Goal: Information Seeking & Learning: Learn about a topic

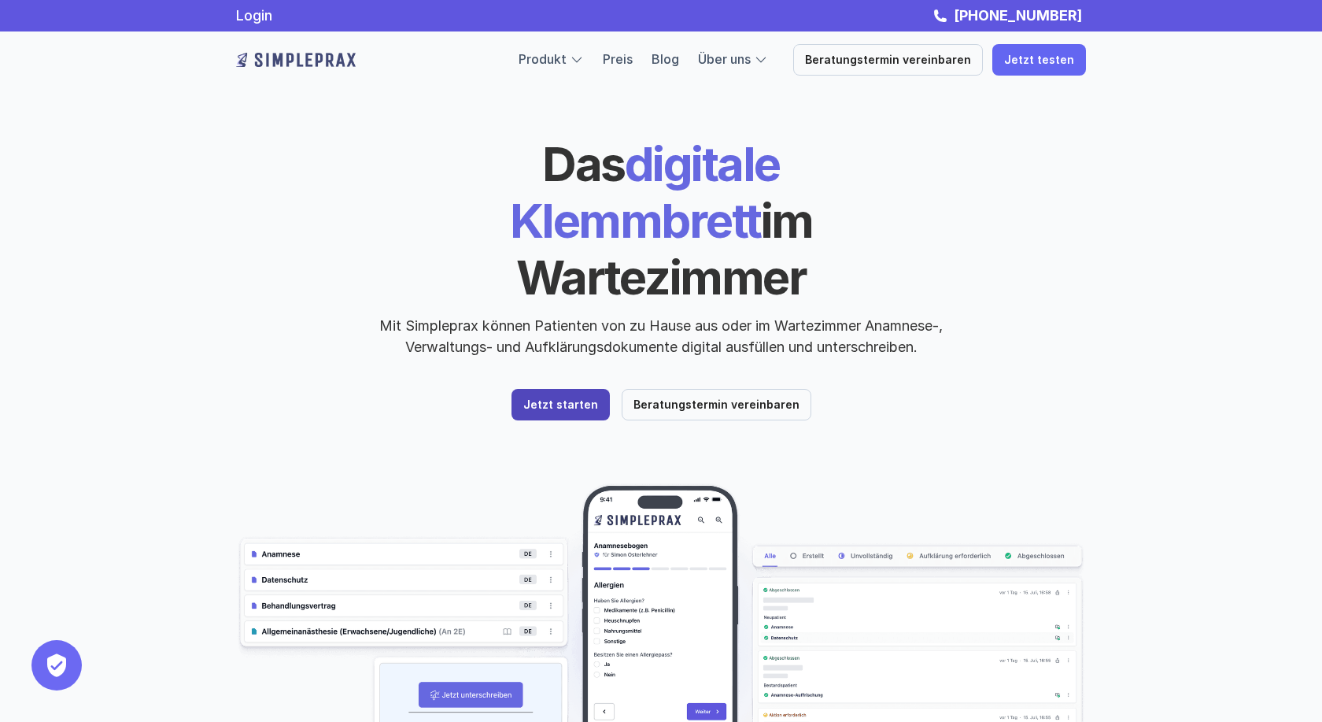
click at [575, 398] on p "Jetzt starten" at bounding box center [560, 404] width 75 height 13
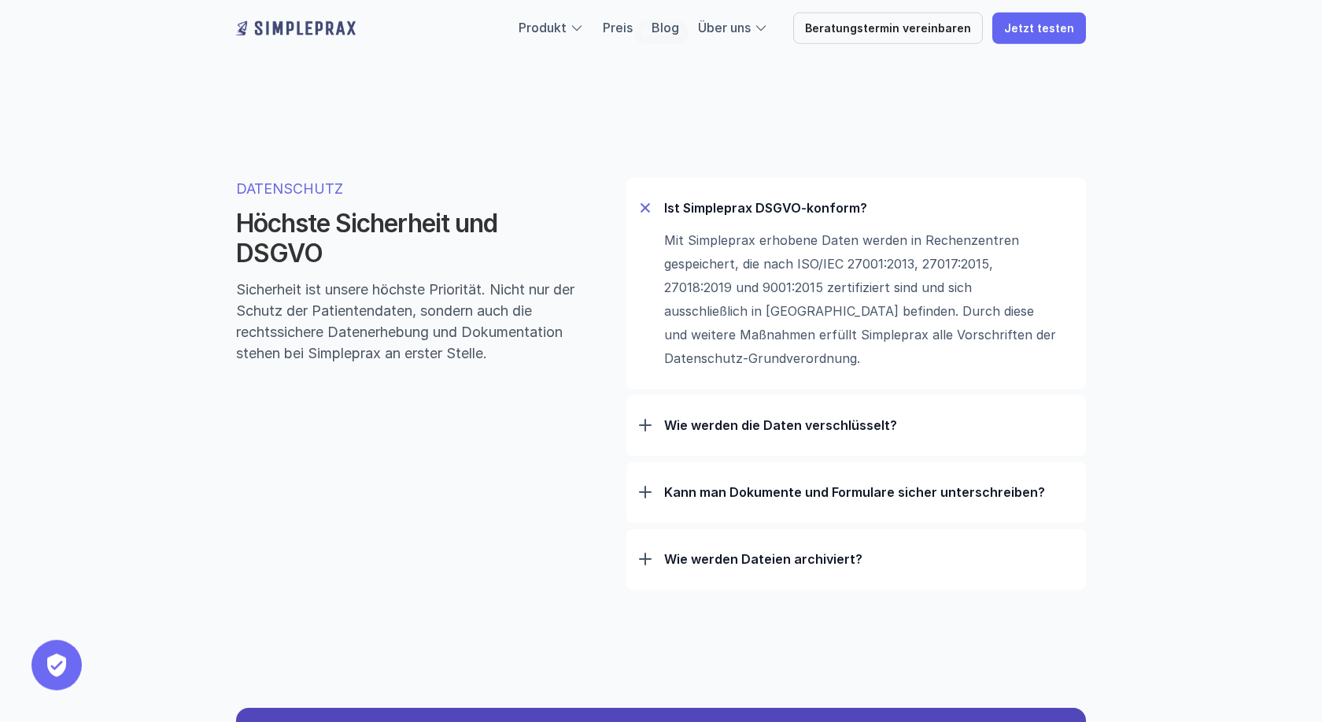
scroll to position [4949, 0]
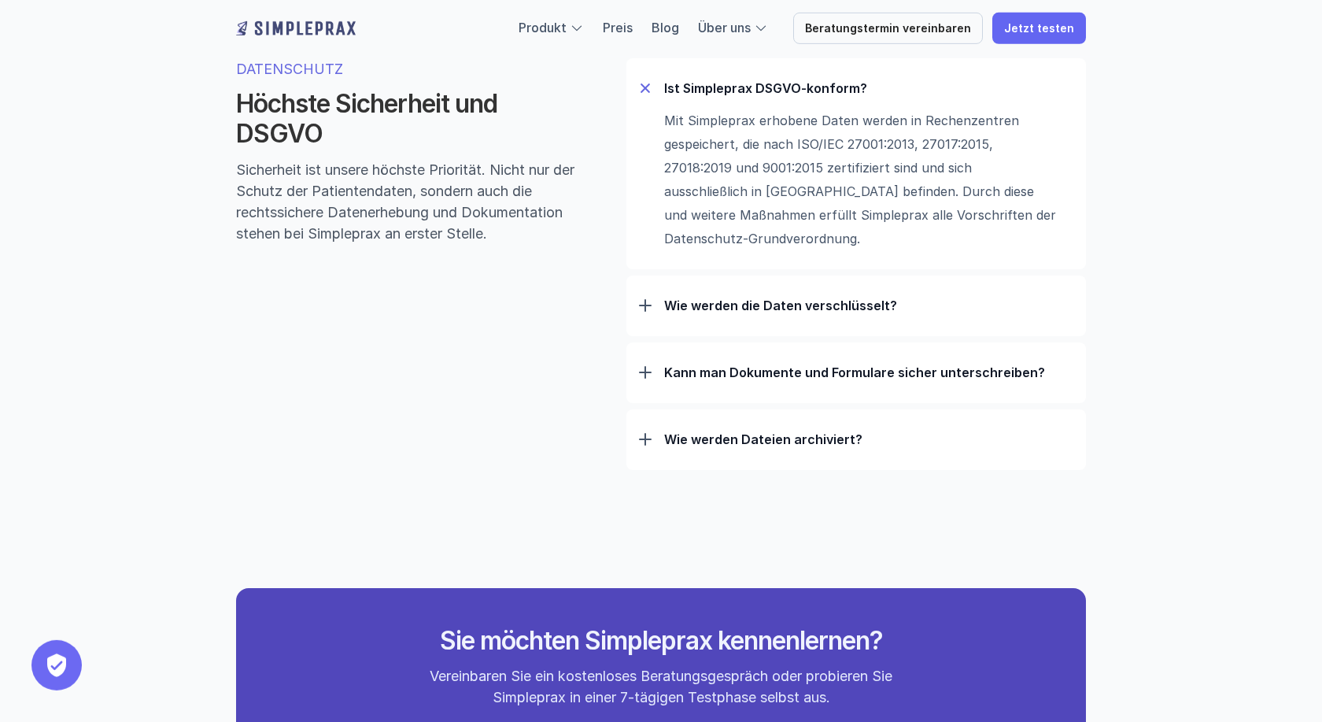
click at [635, 317] on div "Wie werden die Daten verschlüsselt? Zusätzlich zur üblichen TLS Verschlüsselung…" at bounding box center [856, 305] width 460 height 61
click at [652, 308] on div "Wie werden die Daten verschlüsselt?" at bounding box center [856, 305] width 434 height 41
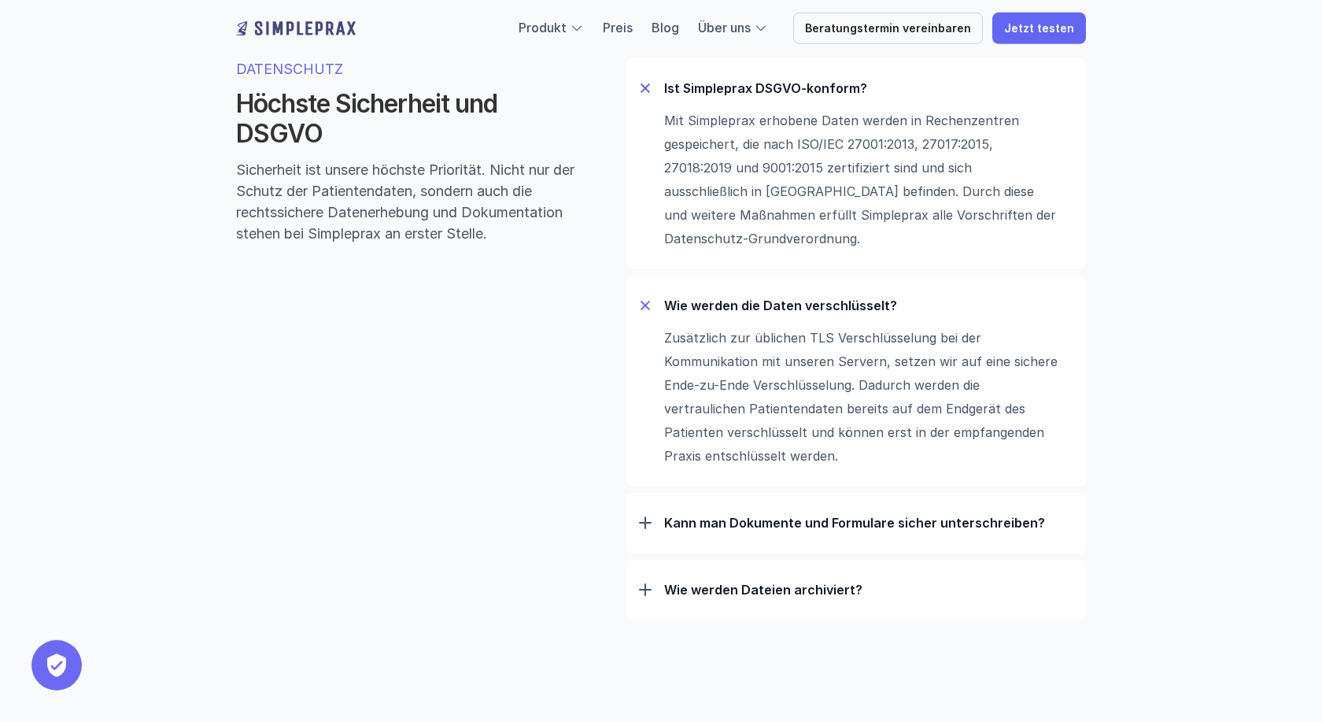
click at [638, 591] on div "Wie werden Dateien archiviert? Das PDF/A-3b-Dateiformat ist von der Internation…" at bounding box center [856, 590] width 460 height 61
click at [644, 596] on div at bounding box center [645, 589] width 13 height 13
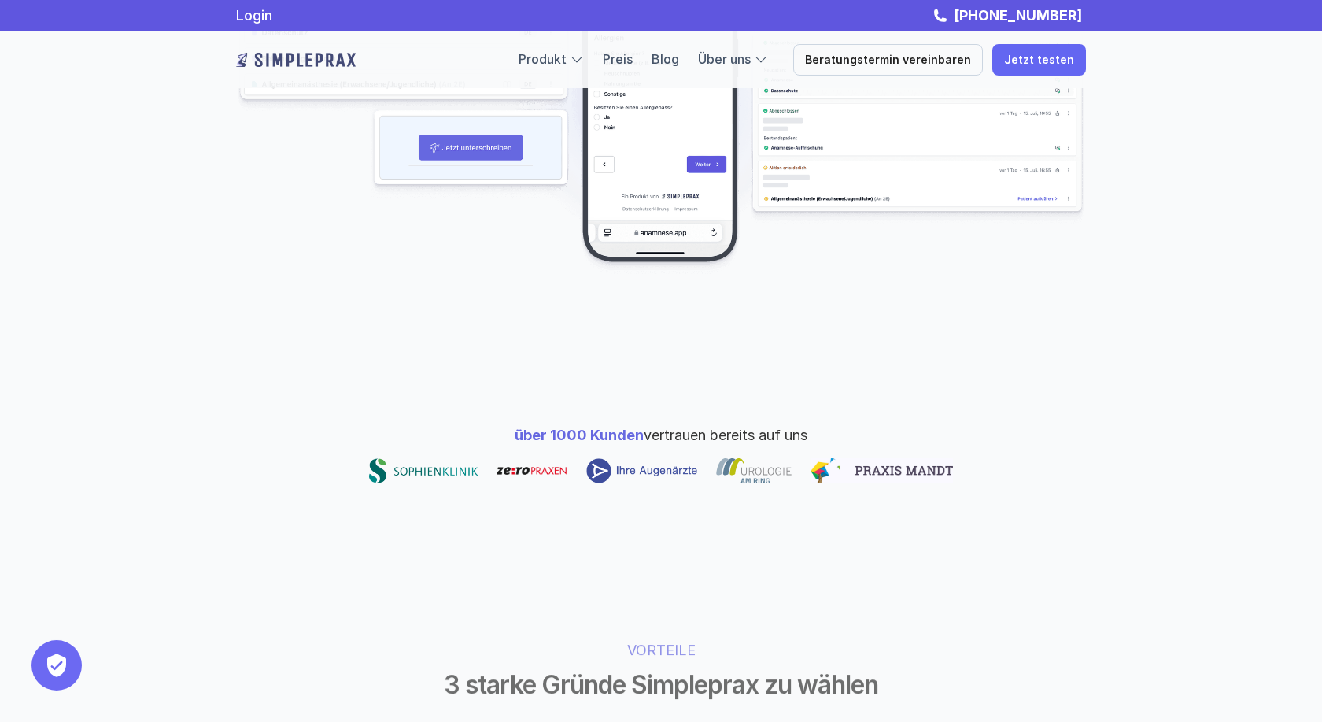
scroll to position [436, 0]
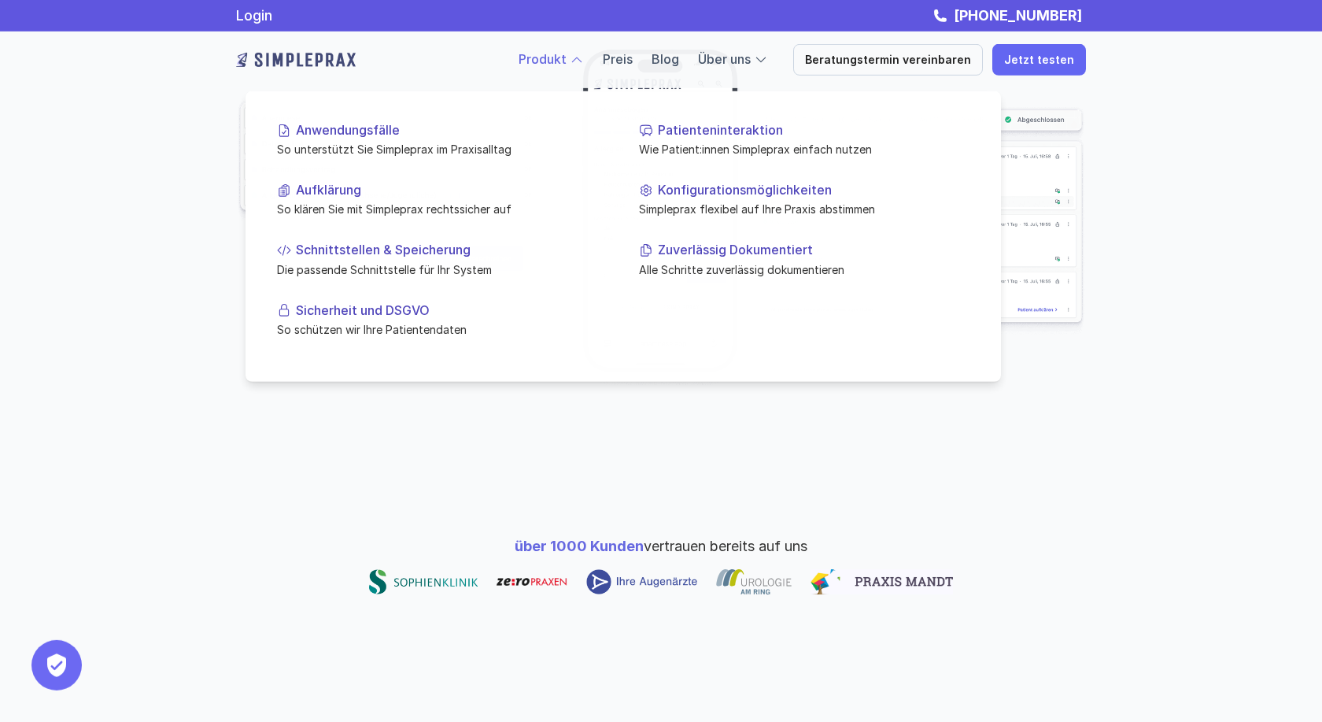
click at [562, 61] on link "Produkt" at bounding box center [543, 59] width 48 height 16
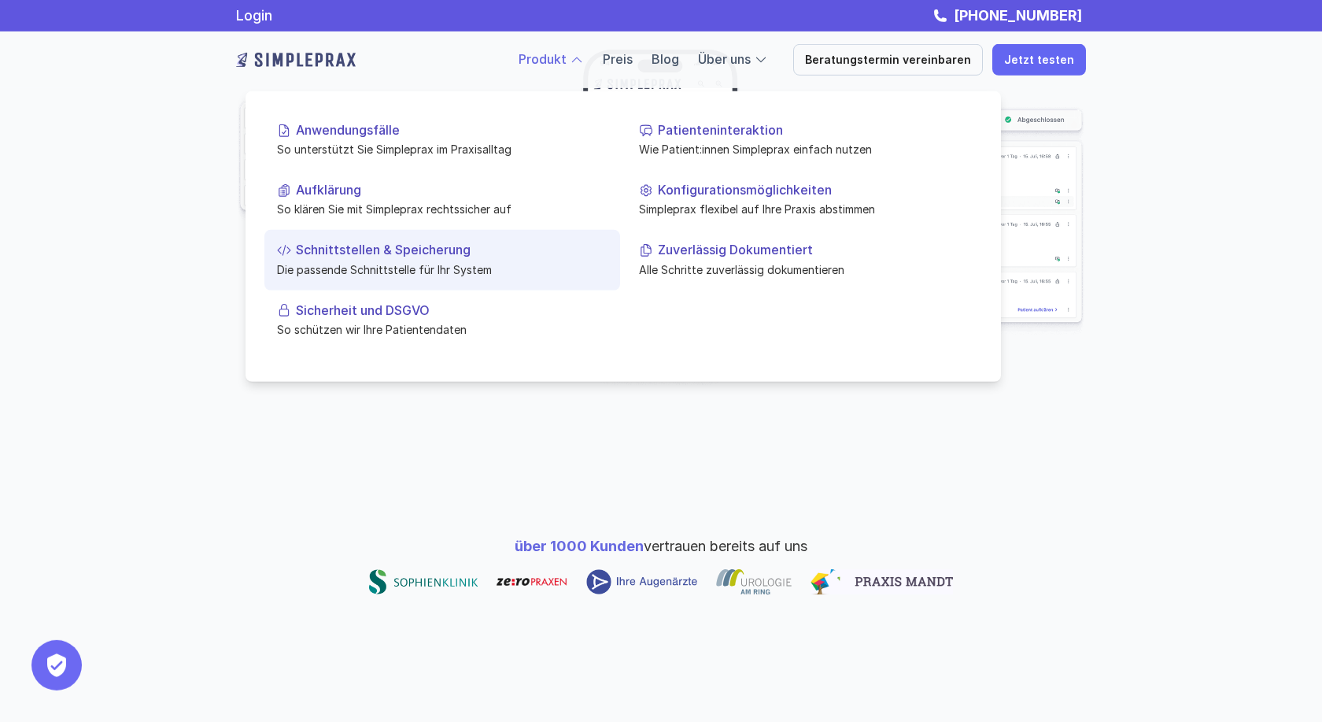
click at [459, 266] on p "Die passende Schnittstelle für Ihr System" at bounding box center [442, 268] width 331 height 17
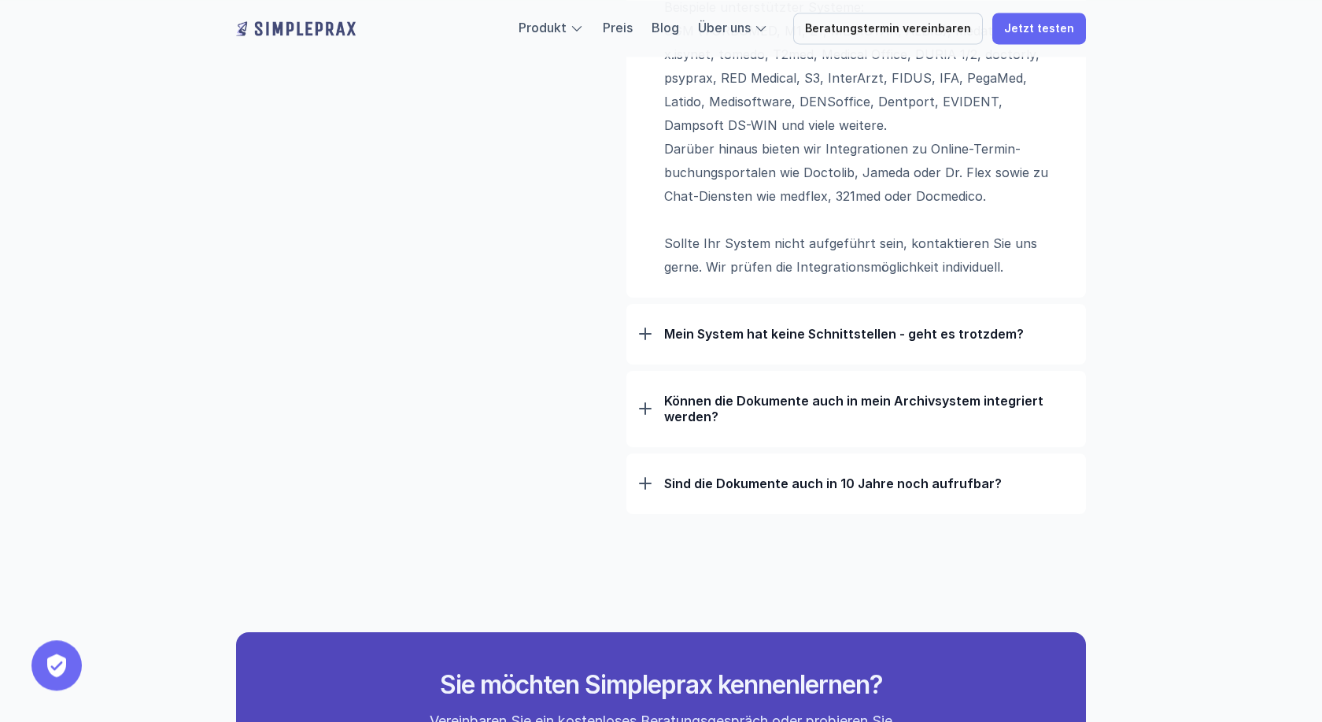
scroll to position [1382, 0]
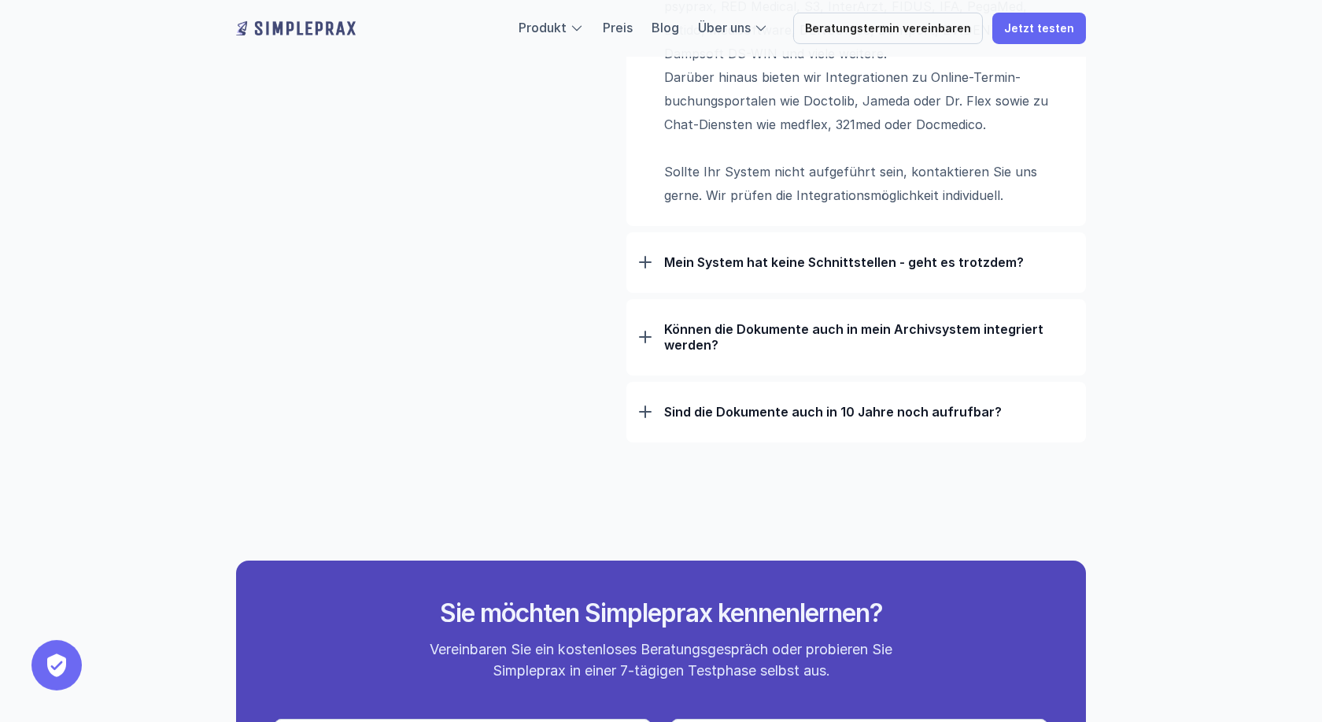
click at [654, 263] on div "Mein System hat keine Schnittstellen - geht es trotzdem?" at bounding box center [856, 262] width 434 height 41
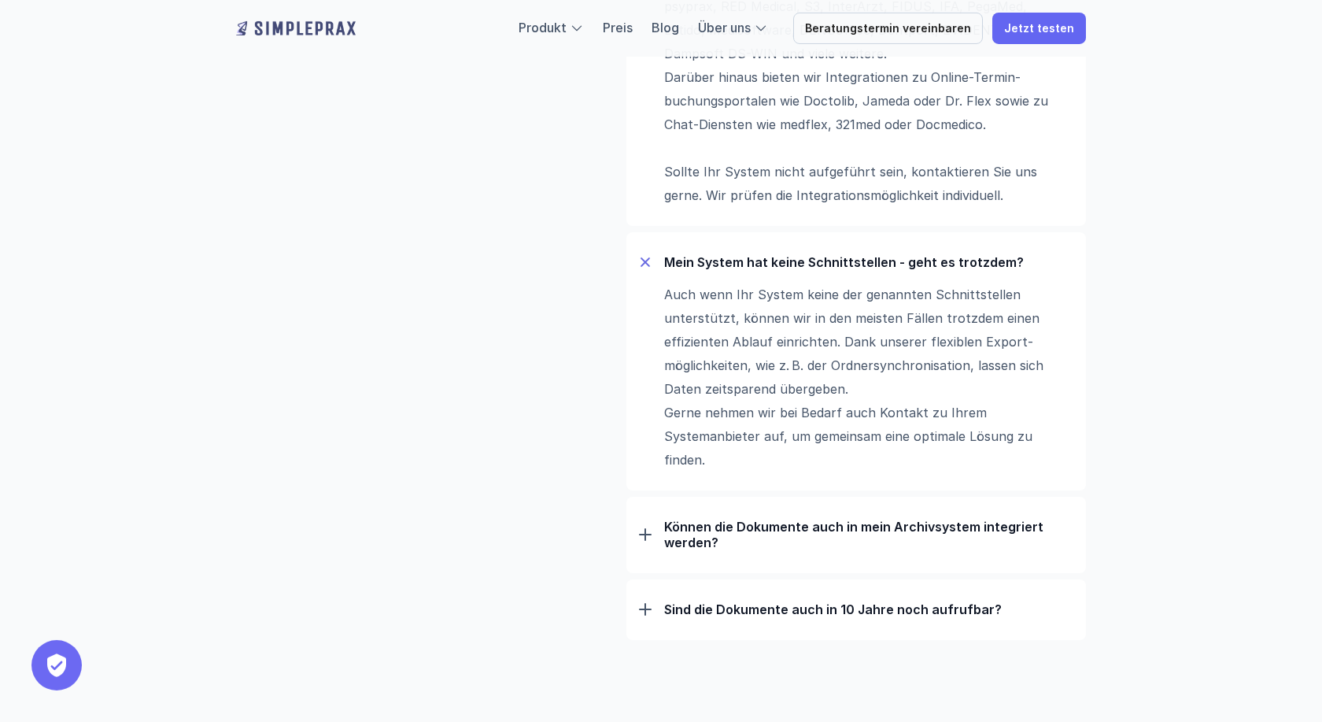
click at [645, 545] on div "Können die Dokumente auch in mein Archivsystem integriert werden?" at bounding box center [856, 534] width 434 height 57
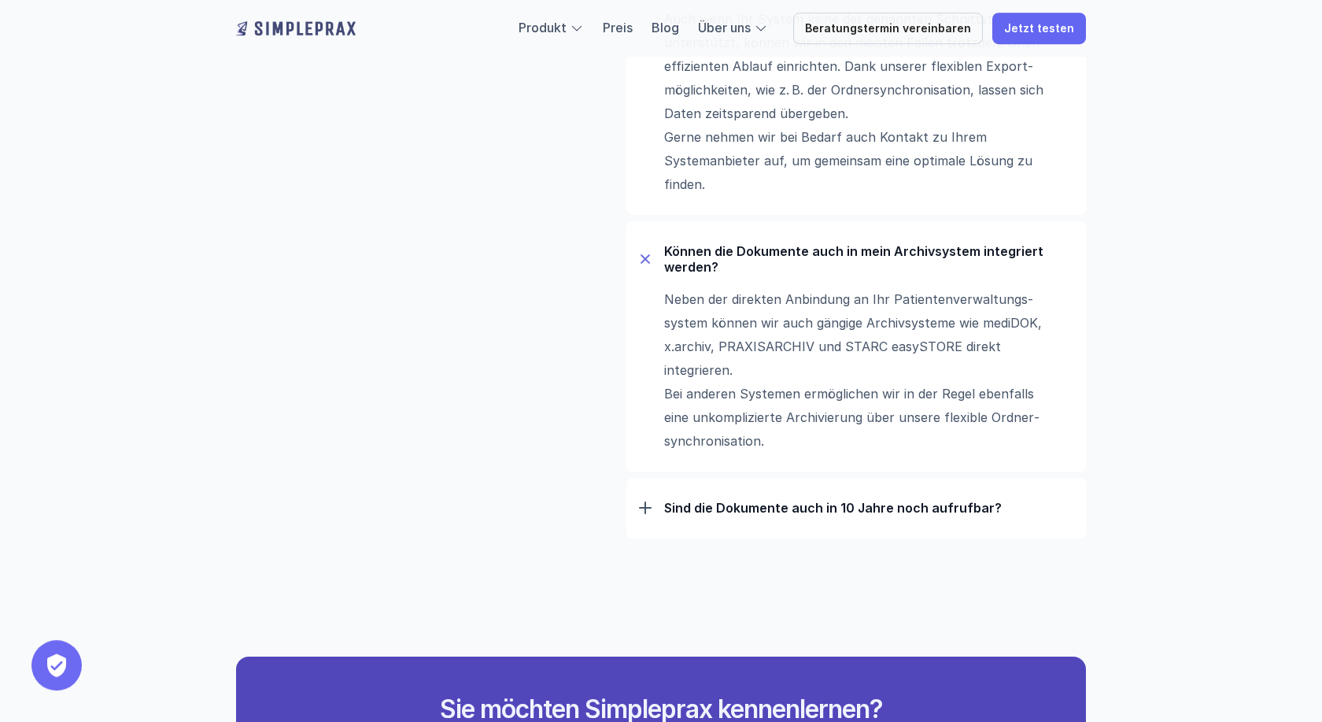
scroll to position [1681, 0]
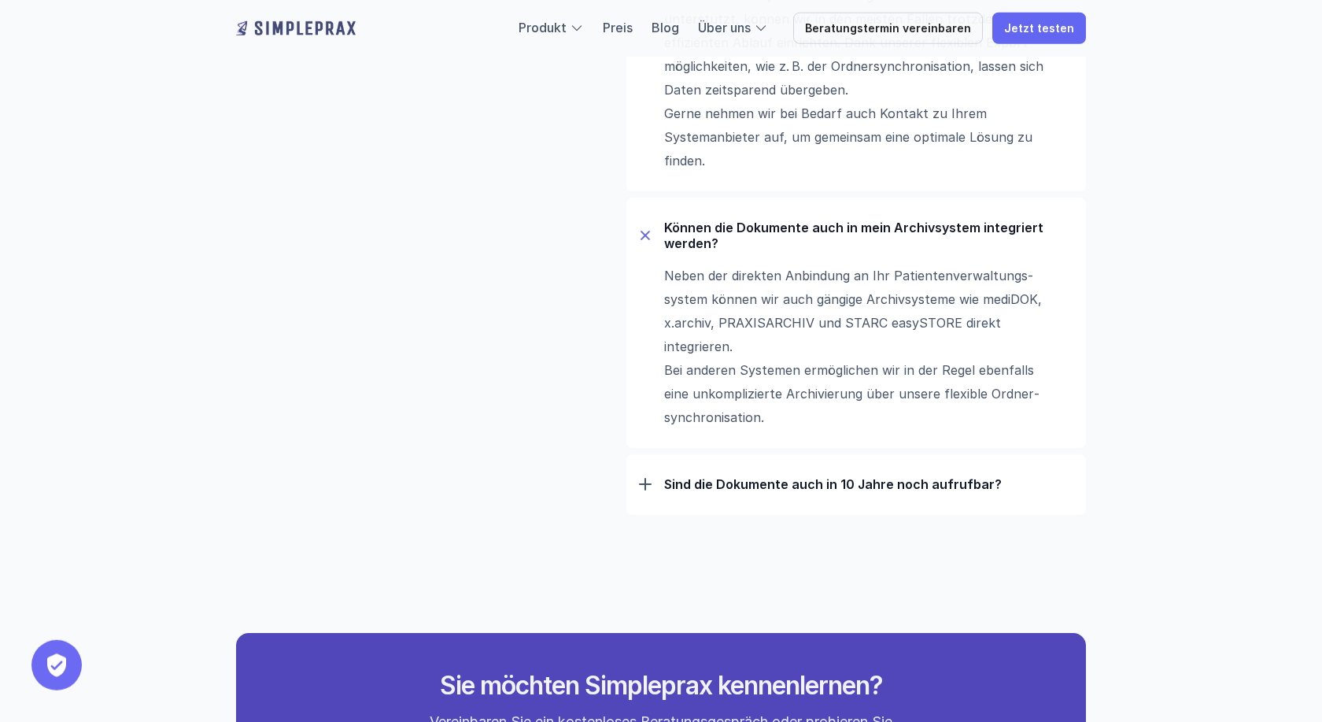
click at [768, 489] on p "Sind die Dokumente auch in 10 Jahre noch aufrufbar?" at bounding box center [868, 484] width 409 height 16
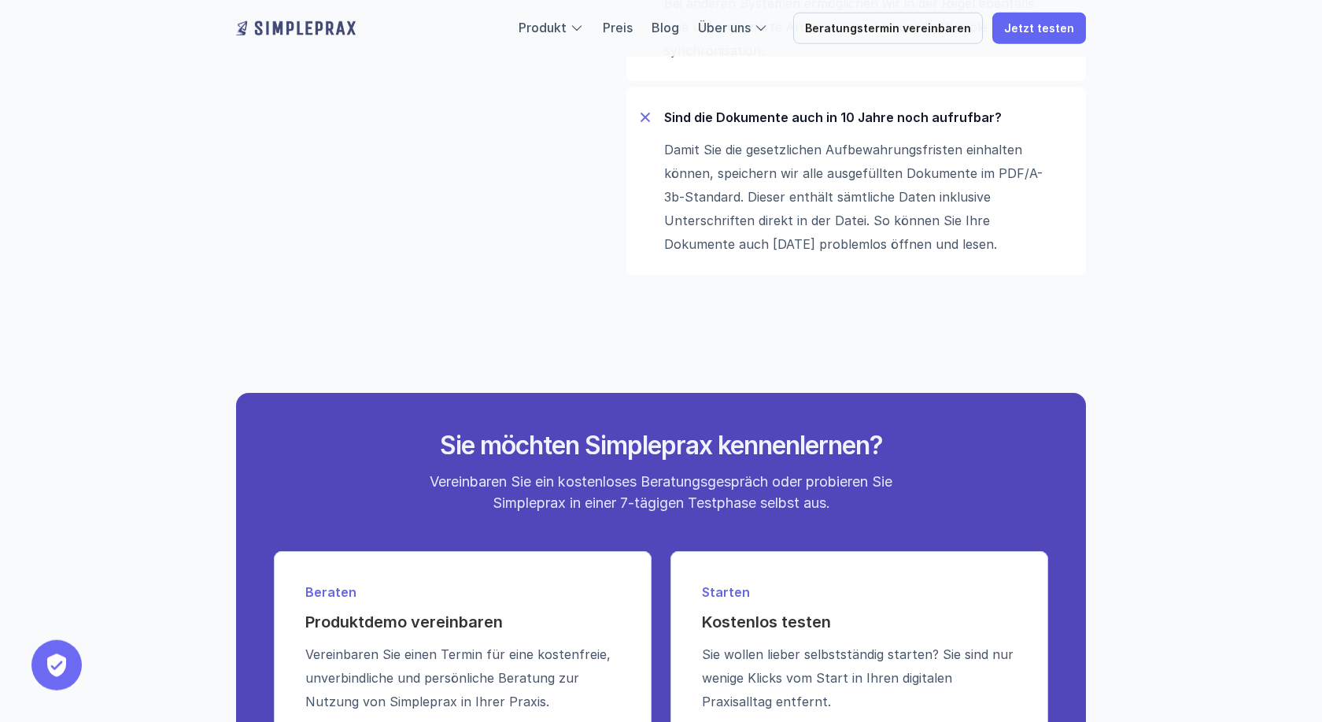
scroll to position [2319, 0]
